Goal: Find specific page/section: Find specific page/section

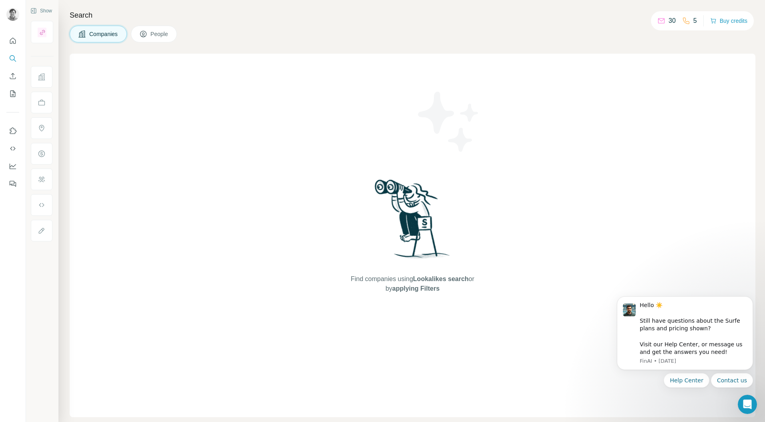
click at [160, 32] on span "People" at bounding box center [159, 34] width 18 height 8
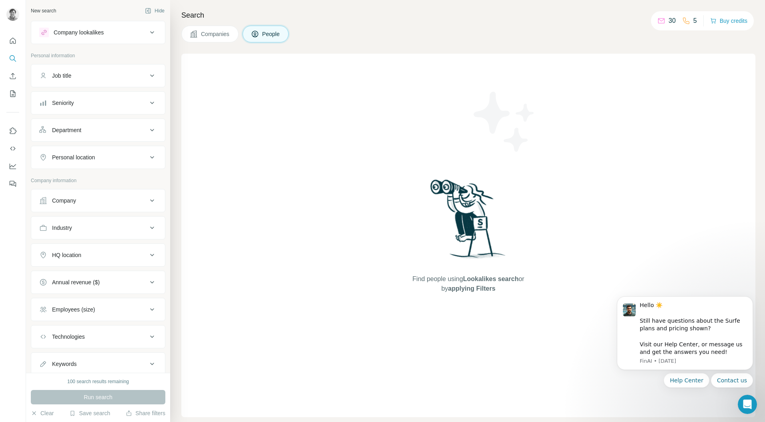
click at [148, 74] on icon at bounding box center [152, 76] width 10 height 10
click at [13, 90] on icon "My lists" at bounding box center [13, 94] width 8 height 8
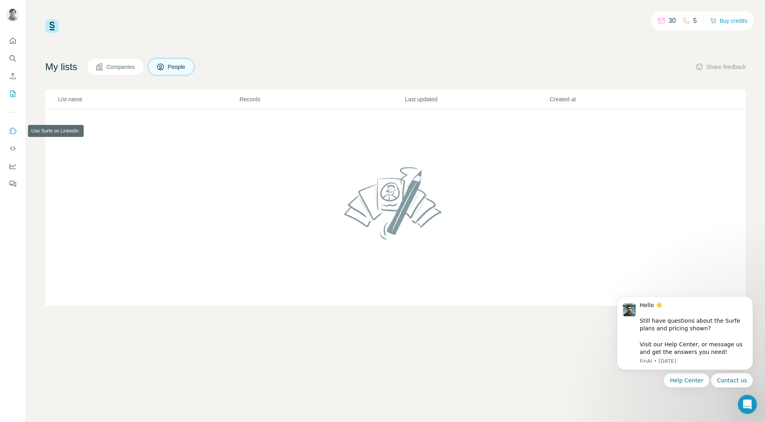
click at [14, 132] on icon "Use Surfe on LinkedIn" at bounding box center [13, 131] width 8 height 8
